Goal: Book appointment/travel/reservation

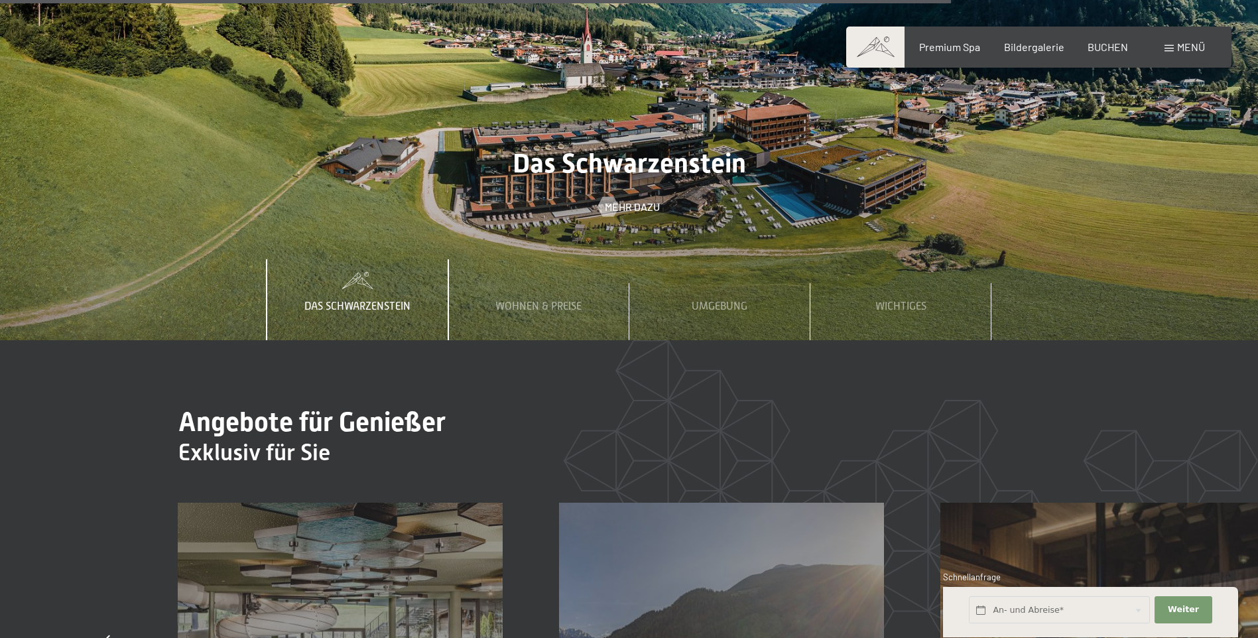
scroll to position [5107, 0]
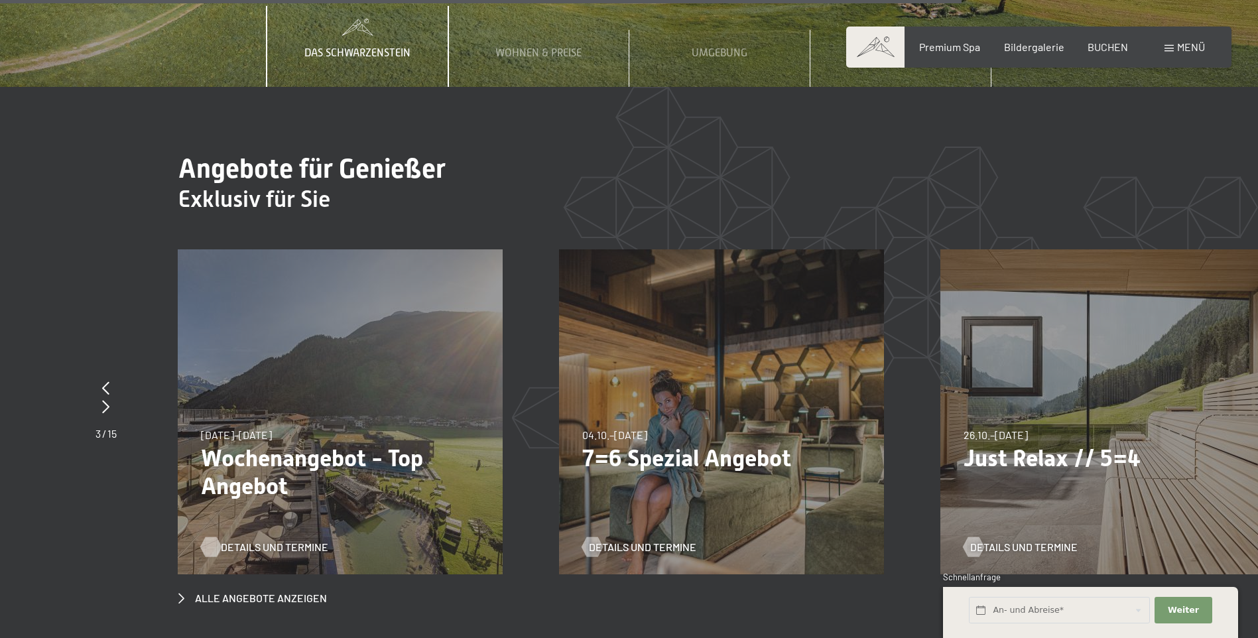
click at [273, 540] on span "Details und Termine" at bounding box center [274, 547] width 107 height 15
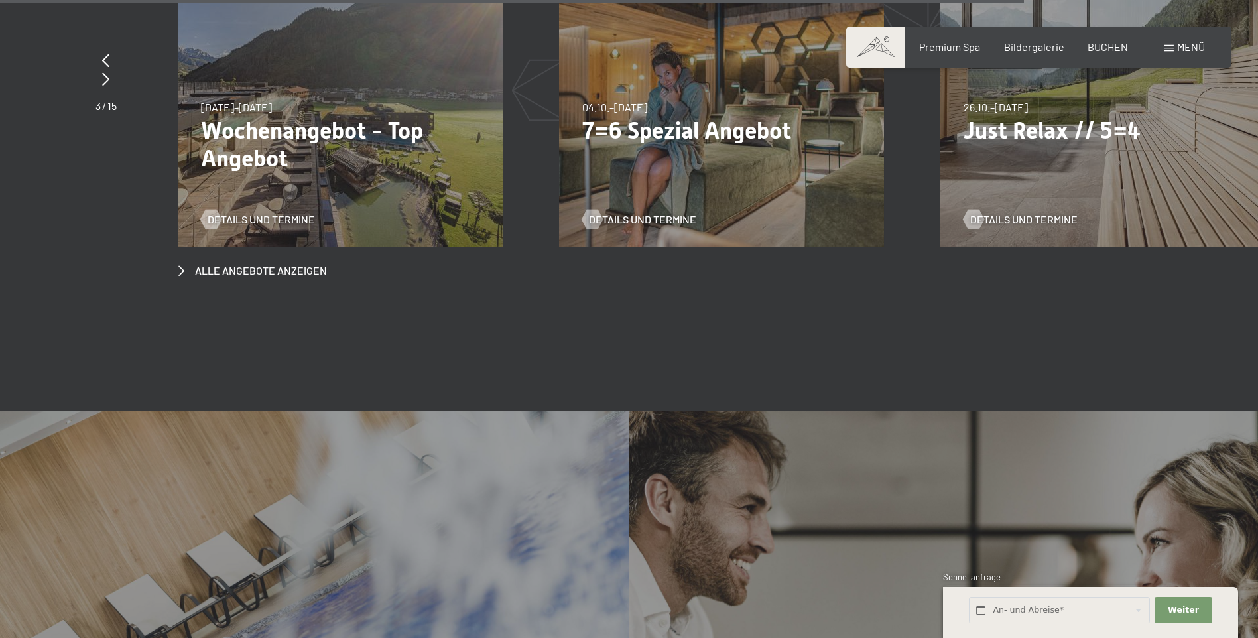
scroll to position [5439, 0]
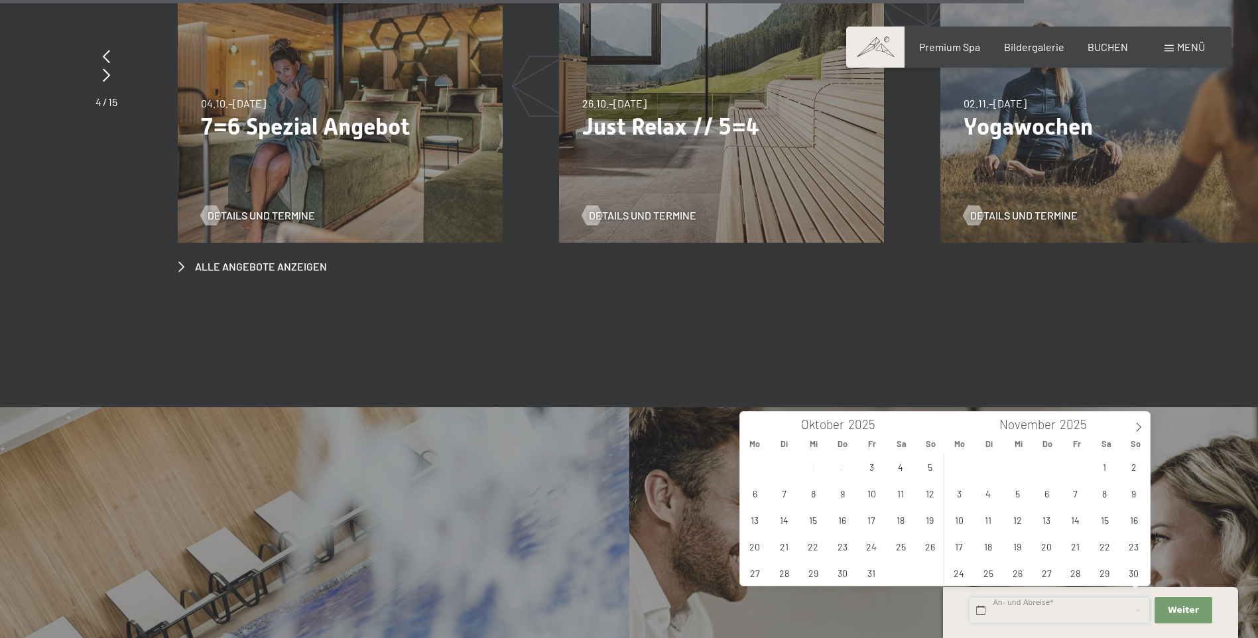
click at [1057, 602] on input "text" at bounding box center [1059, 610] width 181 height 27
click at [1029, 613] on input "text" at bounding box center [1059, 610] width 181 height 27
click at [976, 607] on input "text" at bounding box center [1059, 610] width 181 height 27
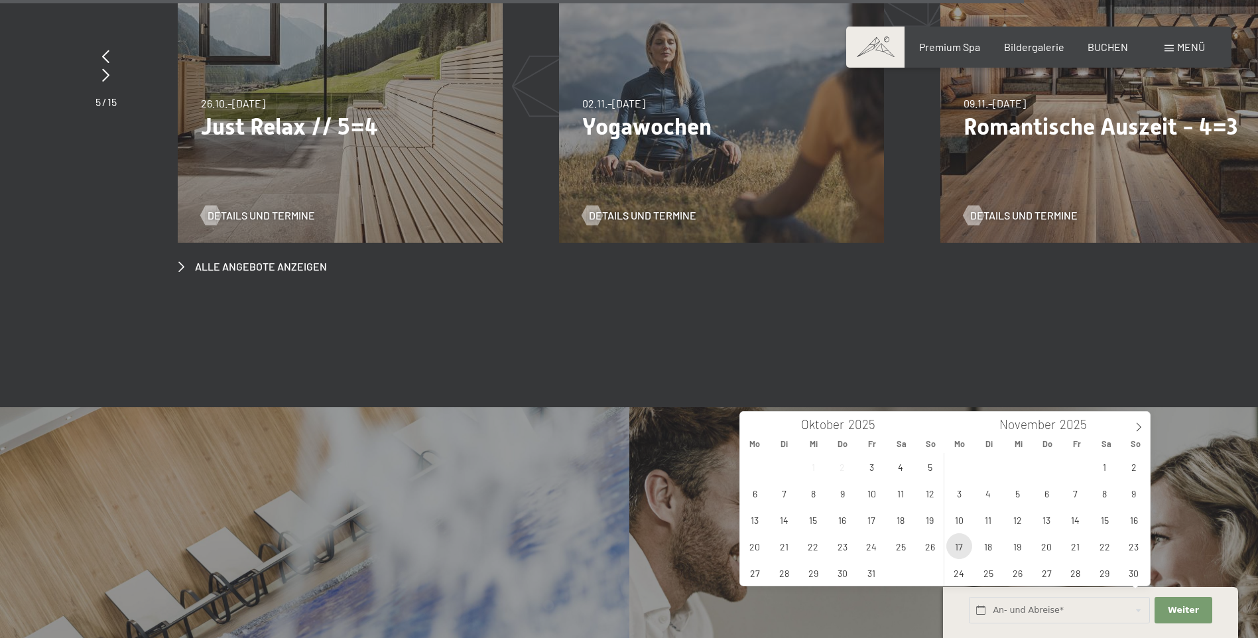
click at [955, 547] on span "17" at bounding box center [959, 546] width 26 height 26
type input "[DATE]"
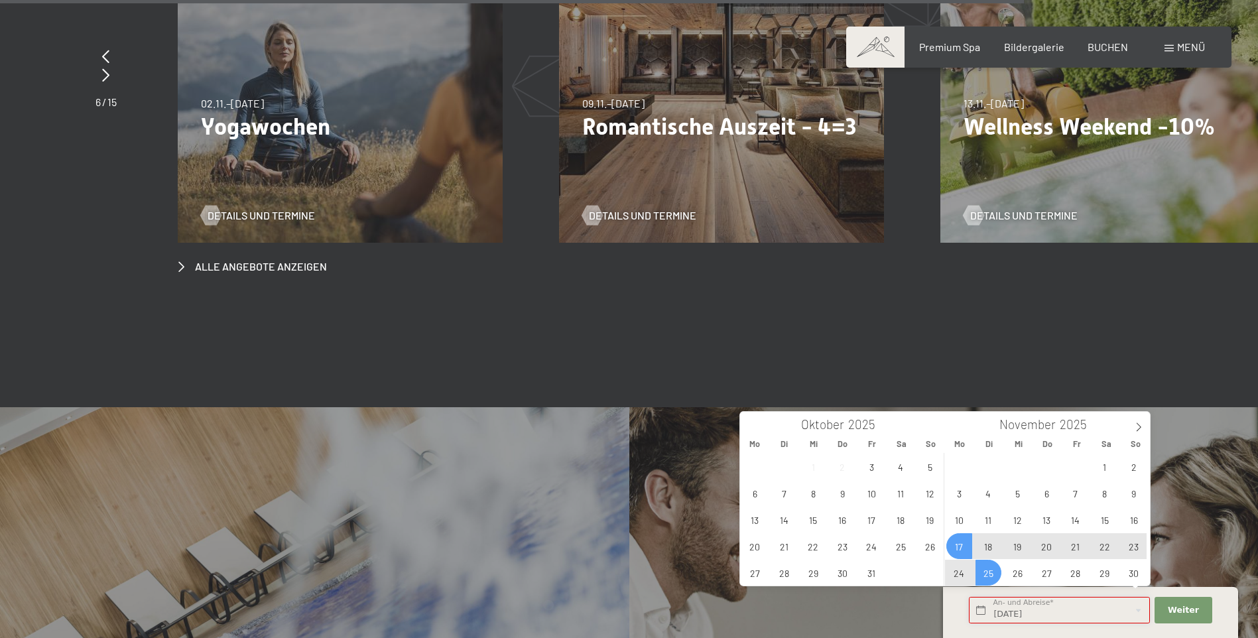
click at [1072, 608] on input "[DATE]" at bounding box center [1059, 610] width 181 height 27
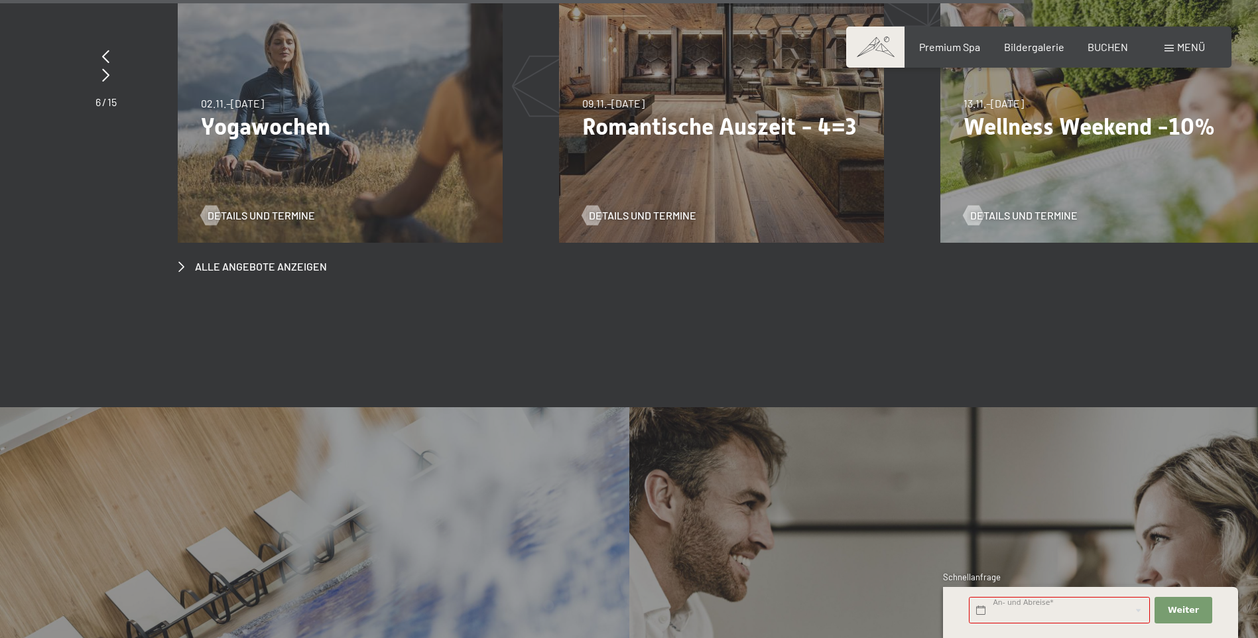
click at [1185, 407] on div "Angebote für Genießer Mehr dazu" at bounding box center [943, 643] width 629 height 472
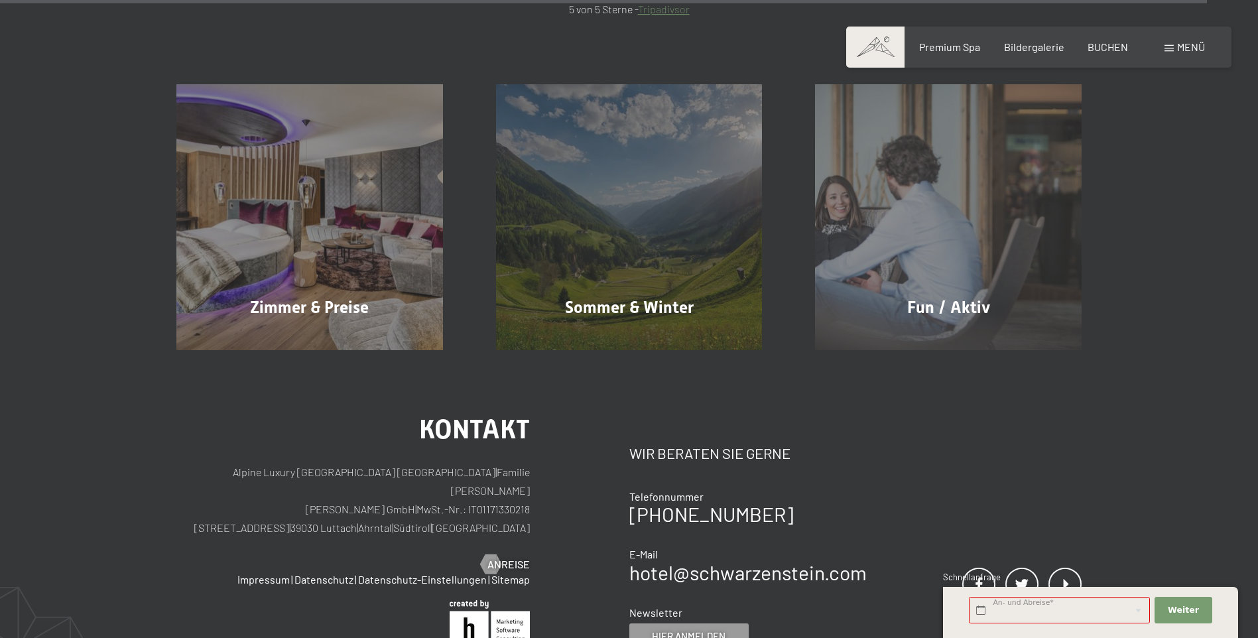
scroll to position [6500, 0]
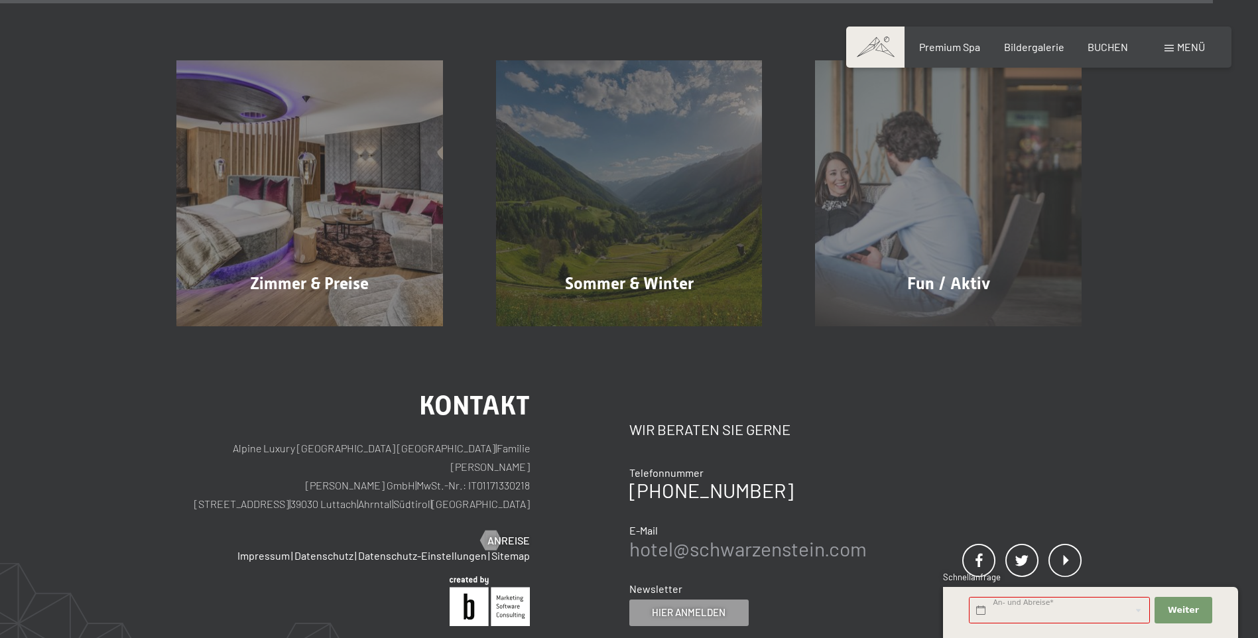
click at [714, 537] on link "hotel@ no-spam. schwarzenstein. no-spam. com" at bounding box center [747, 549] width 237 height 24
click at [771, 537] on link "hotel@ no-spam. schwarzenstein. no-spam. com" at bounding box center [747, 549] width 237 height 24
click at [698, 537] on link "hotel@ no-spam. schwarzenstein. no-spam. com" at bounding box center [747, 549] width 237 height 24
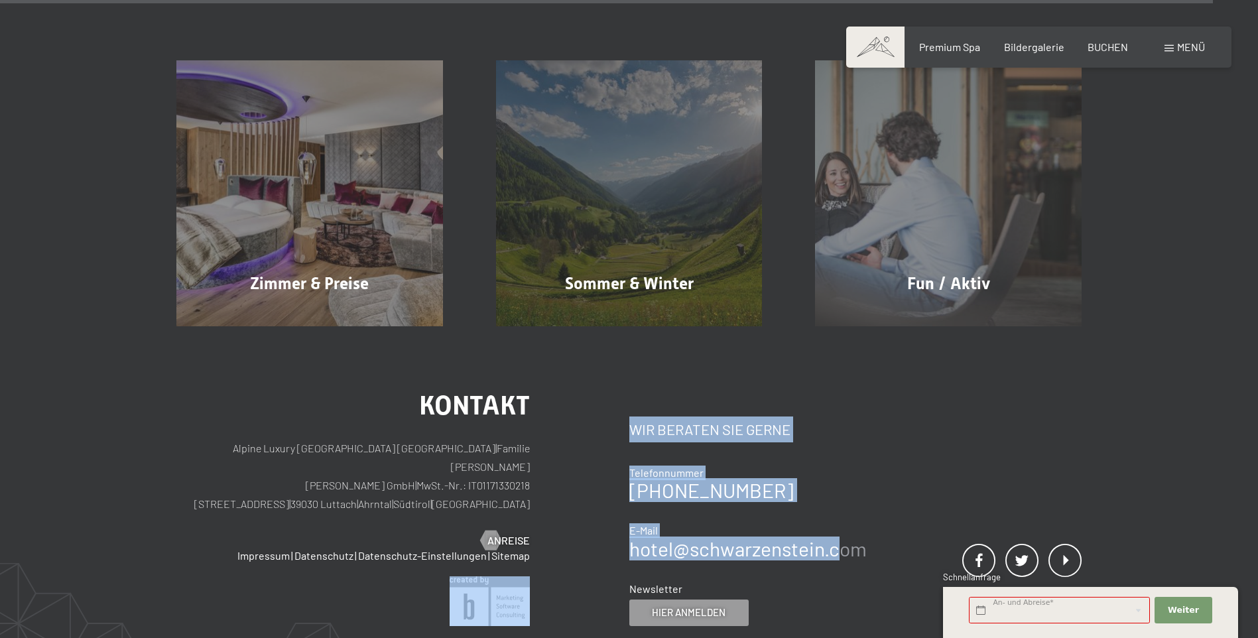
drag, startPoint x: 626, startPoint y: 484, endPoint x: 836, endPoint y: 478, distance: 209.7
click at [836, 478] on div "Kontakt Alpine Luxury SPA Resort SCHWARZENSTEIN | Familie [PERSON_NAME] [PERSON…" at bounding box center [628, 509] width 905 height 233
